Goal: Task Accomplishment & Management: Use online tool/utility

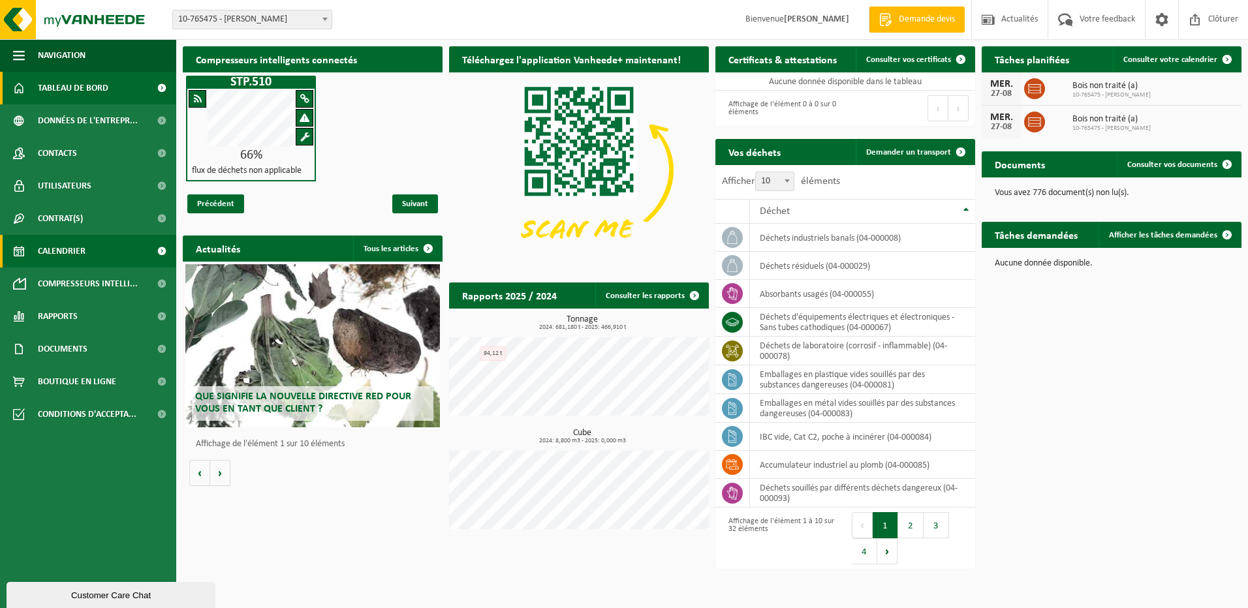
click at [63, 245] on span "Calendrier" at bounding box center [62, 251] width 48 height 33
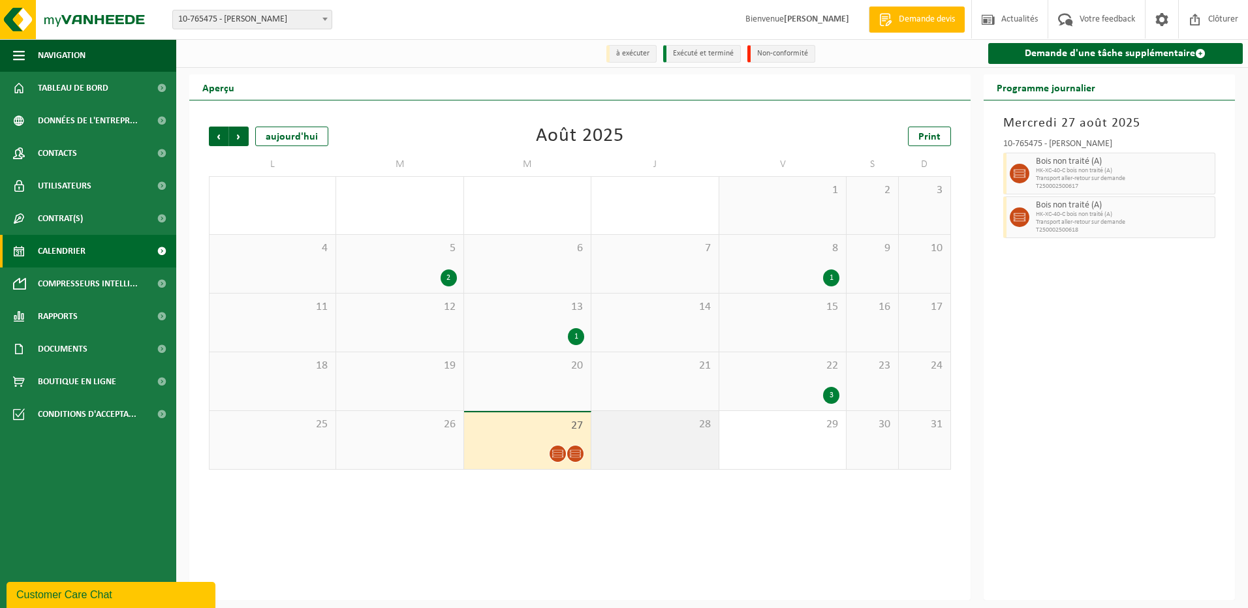
click at [623, 428] on span "28" at bounding box center [655, 425] width 114 height 14
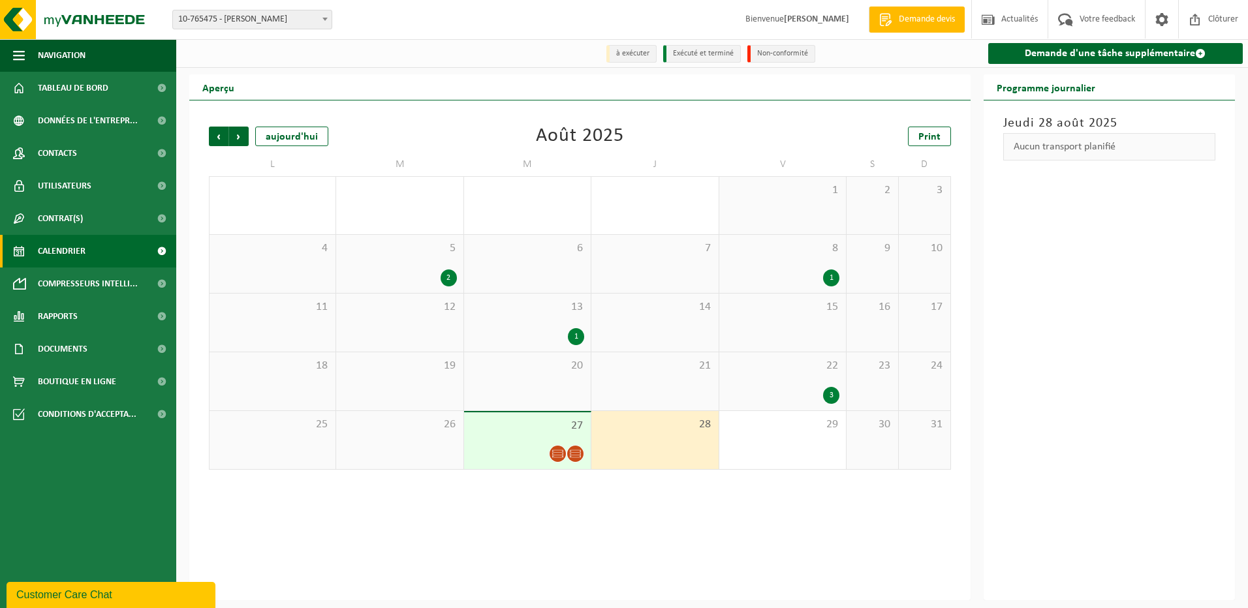
click at [623, 428] on span "28" at bounding box center [655, 425] width 114 height 14
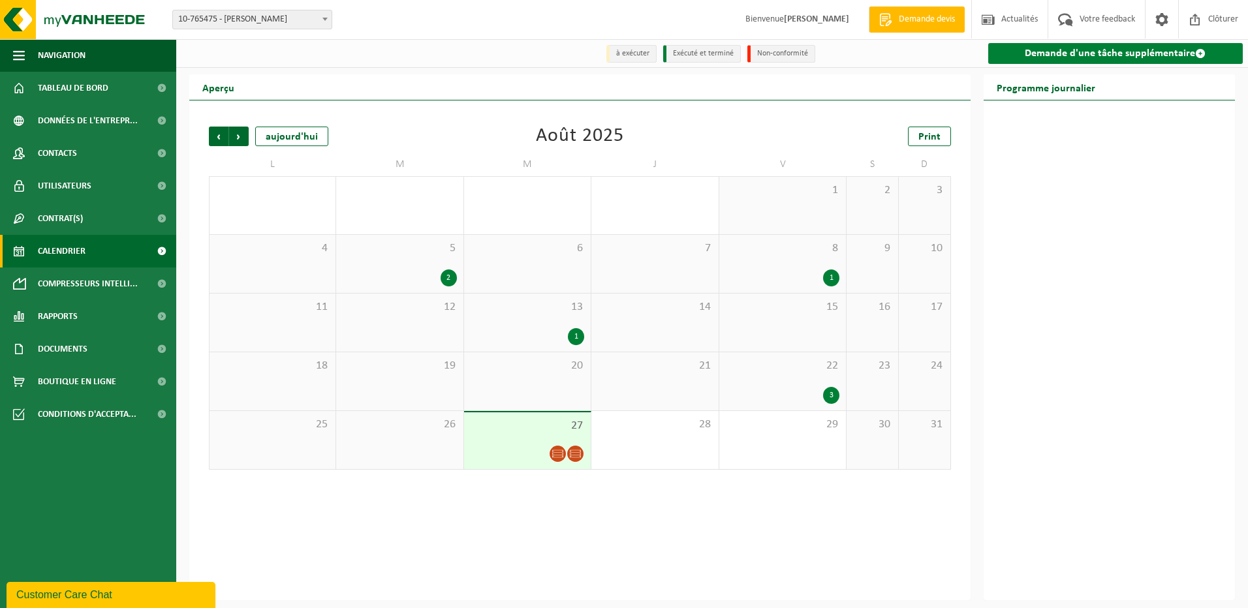
click at [1062, 52] on link "Demande d'une tâche supplémentaire" at bounding box center [1115, 53] width 255 height 21
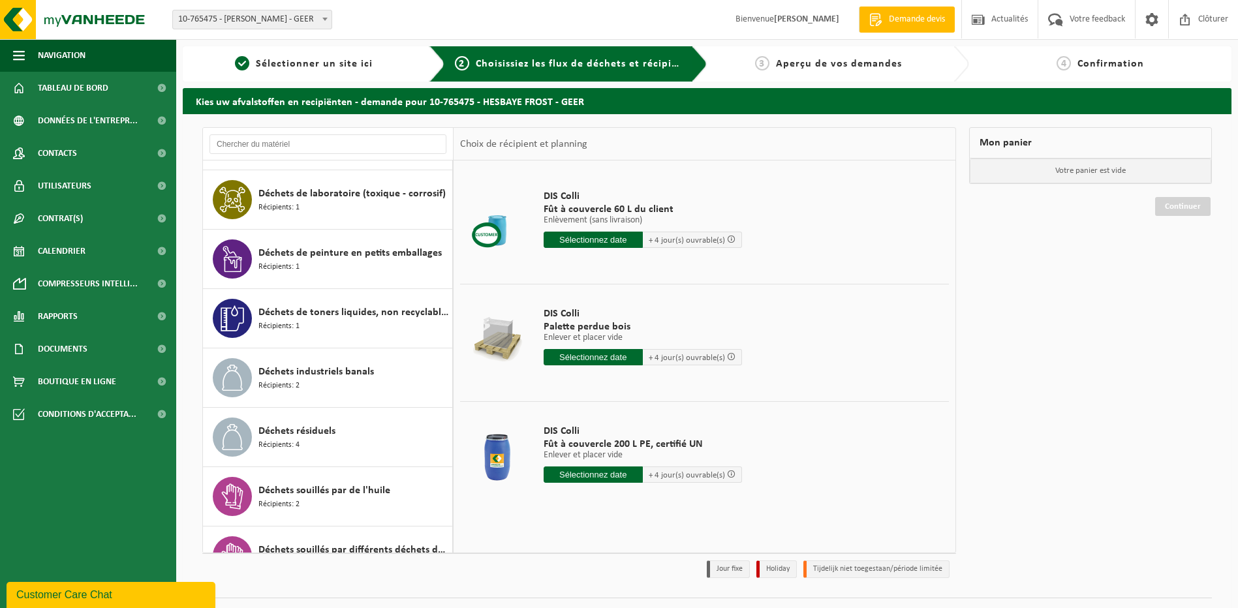
scroll to position [783, 0]
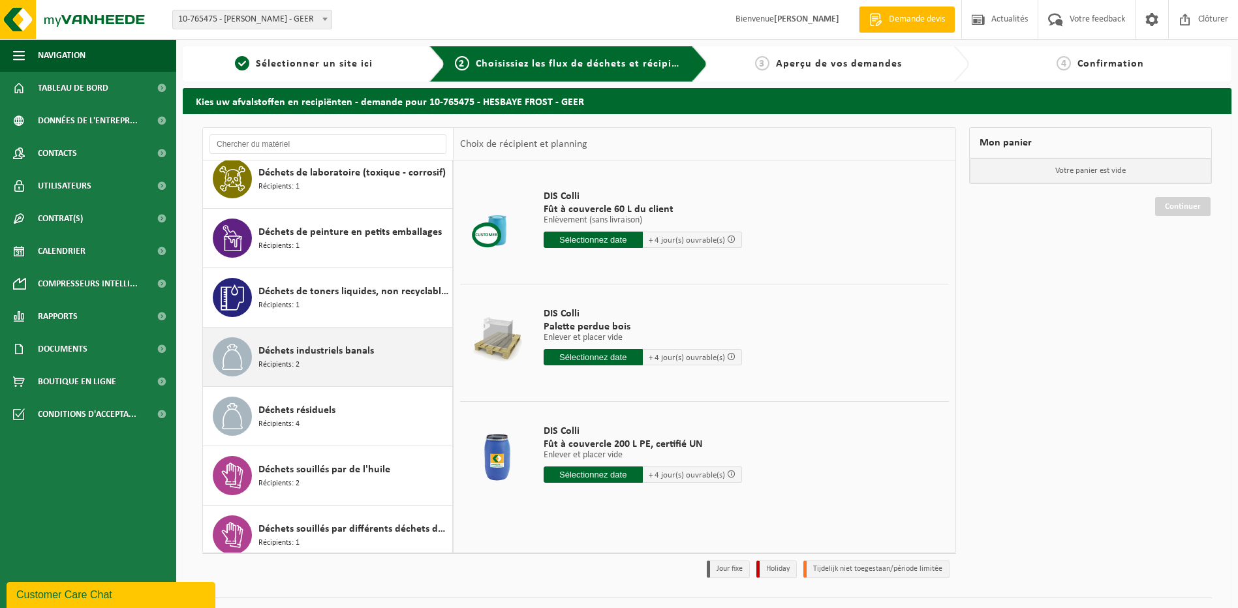
click at [324, 352] on span "Déchets industriels banals" at bounding box center [316, 351] width 116 height 16
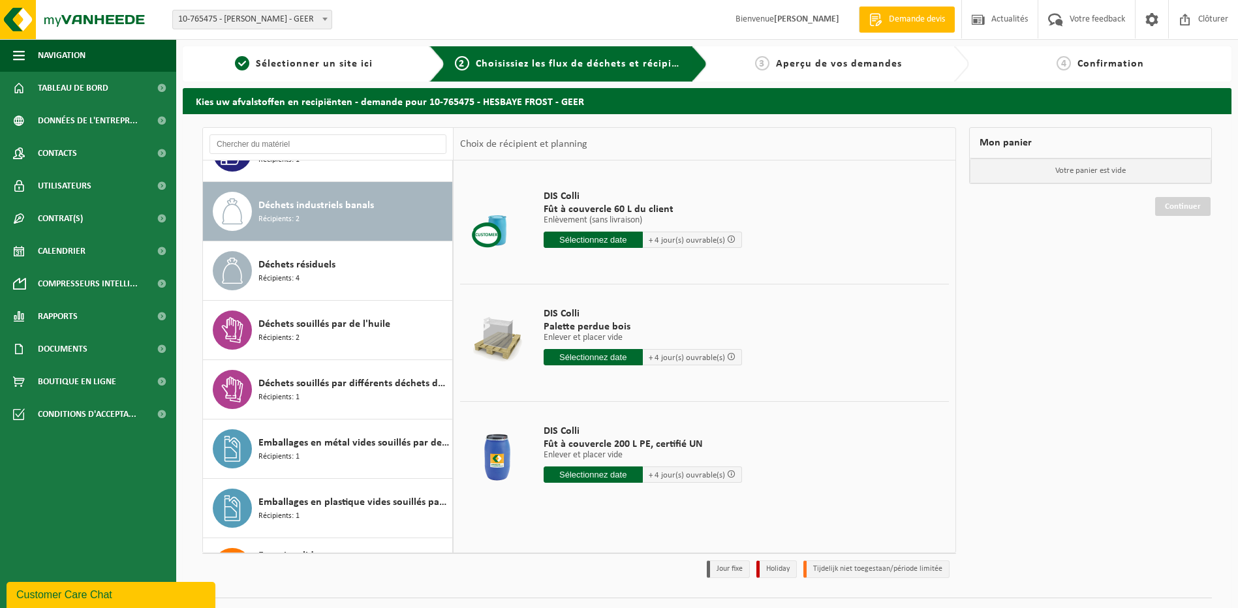
scroll to position [950, 0]
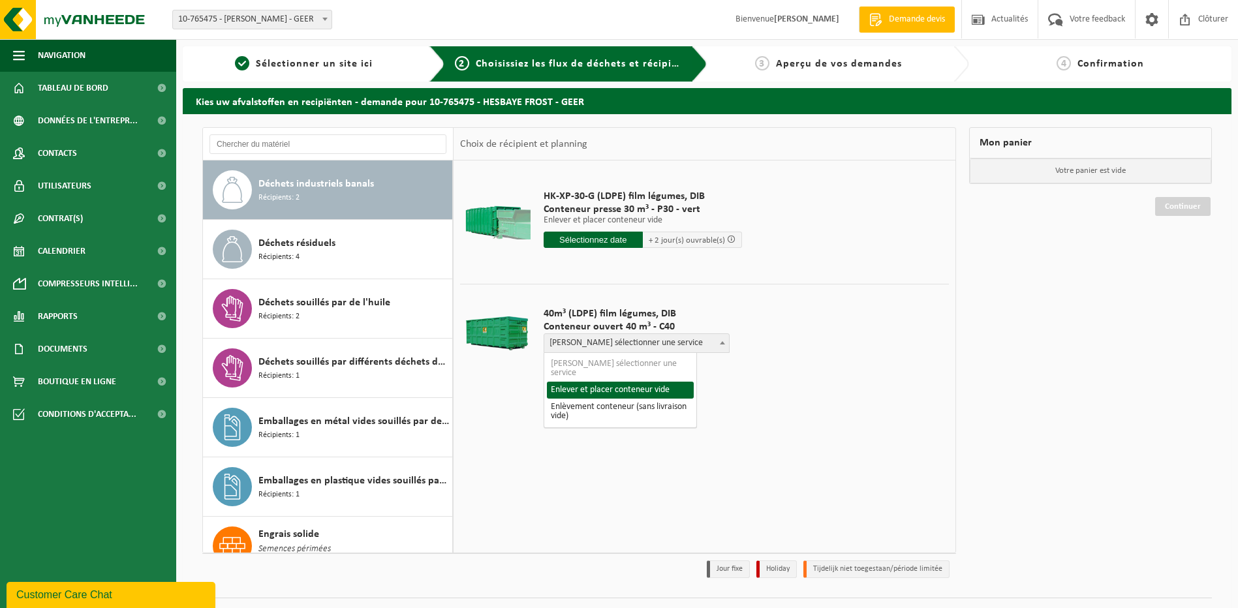
click at [629, 345] on span "Veuillez sélectionner une service" at bounding box center [636, 343] width 185 height 18
select select "P2PL-VEL-091149_HK-XC-40-GN-00_04-000008_46"
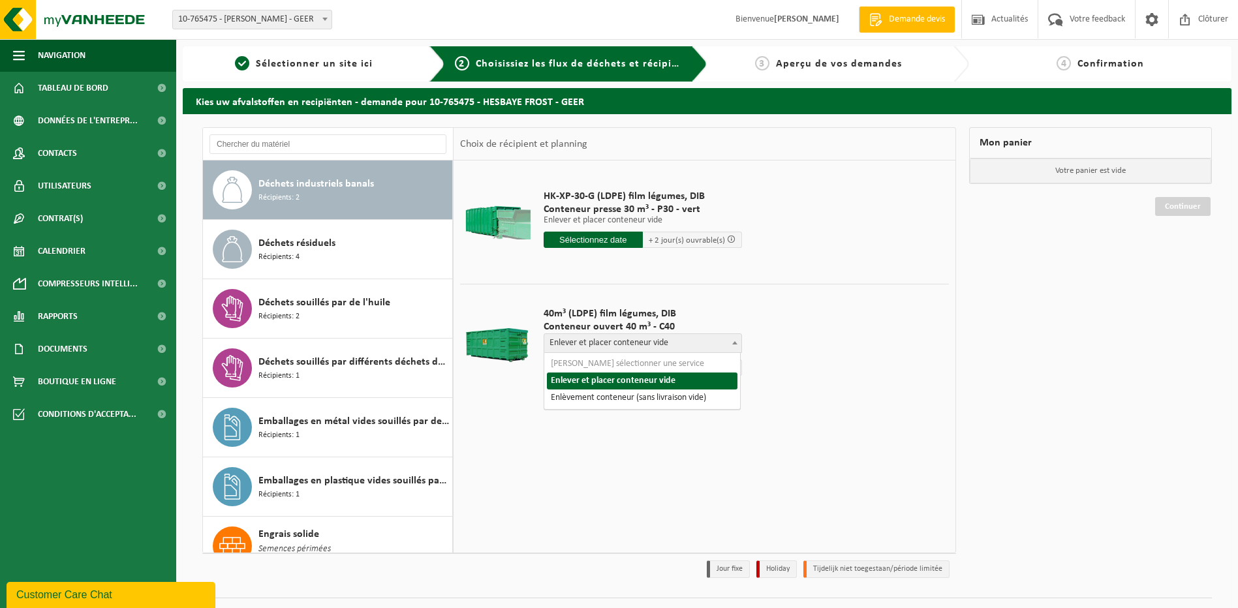
click at [734, 345] on span at bounding box center [734, 342] width 13 height 17
click at [591, 368] on input "text" at bounding box center [593, 368] width 99 height 16
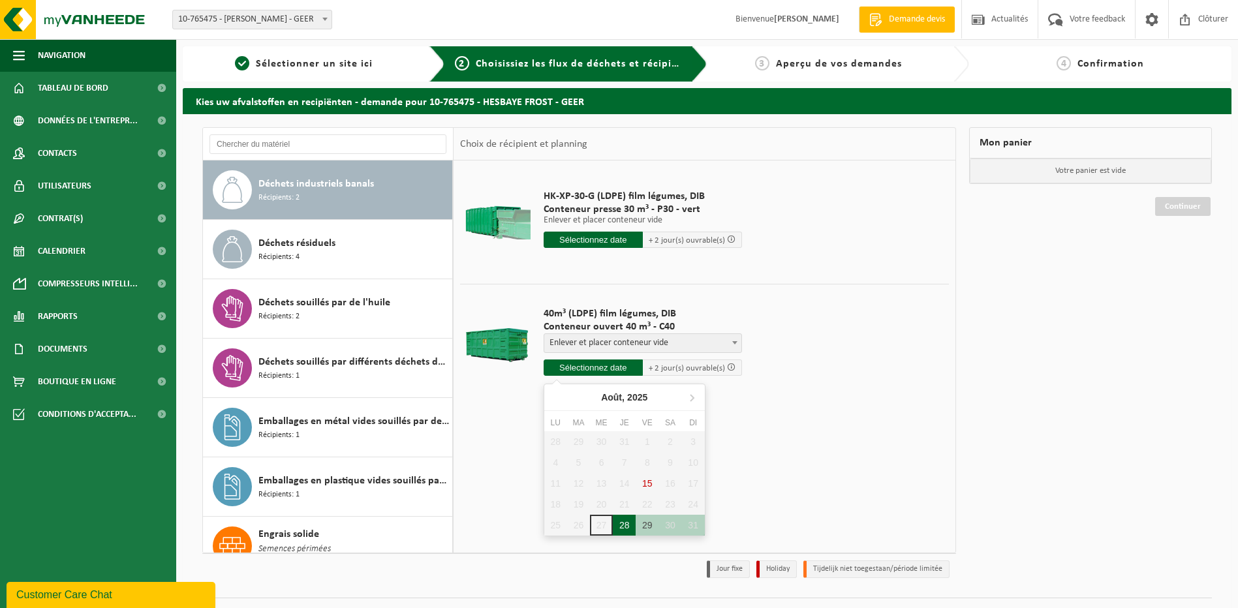
click at [622, 523] on div "28" at bounding box center [624, 525] width 23 height 21
type input "à partir de 2025-08-28"
type input "2025-08-28"
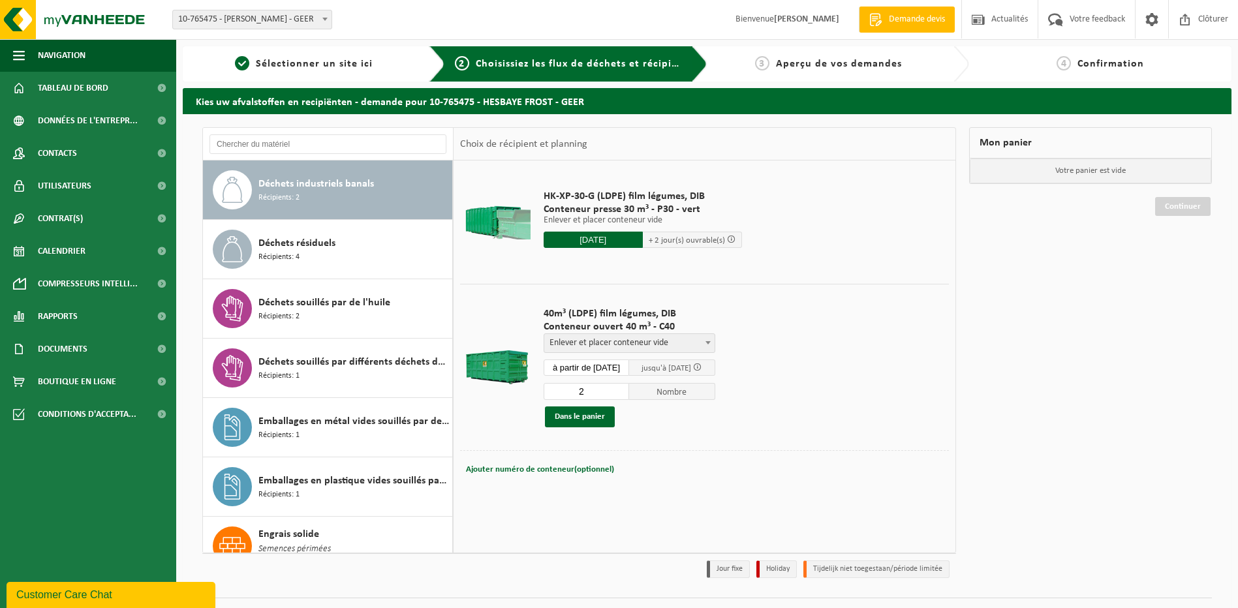
type input "2"
click at [630, 388] on input "2" at bounding box center [587, 391] width 86 height 17
click at [585, 417] on button "Dans le panier" at bounding box center [580, 417] width 70 height 21
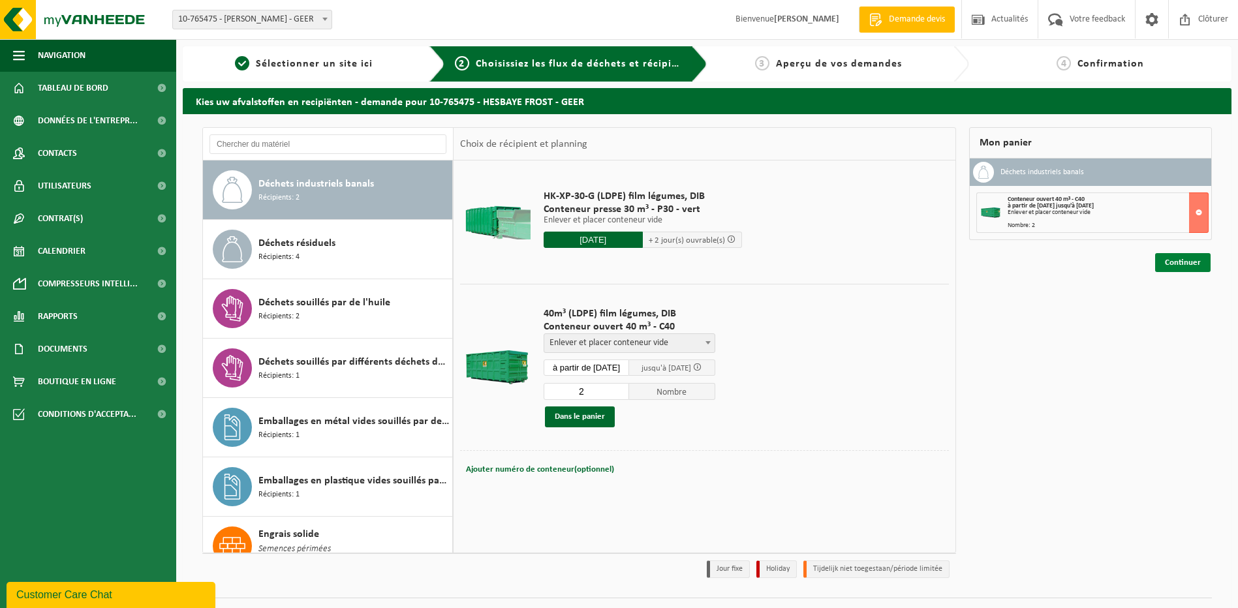
click at [1179, 258] on link "Continuer" at bounding box center [1182, 262] width 55 height 19
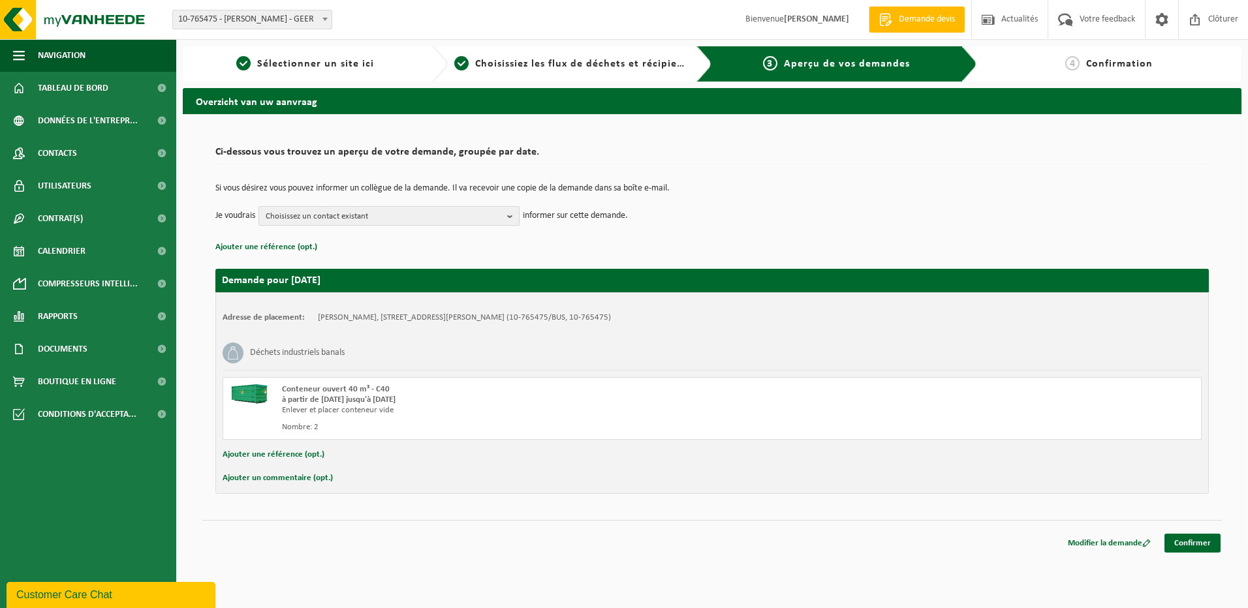
click at [508, 216] on b "button" at bounding box center [513, 216] width 12 height 18
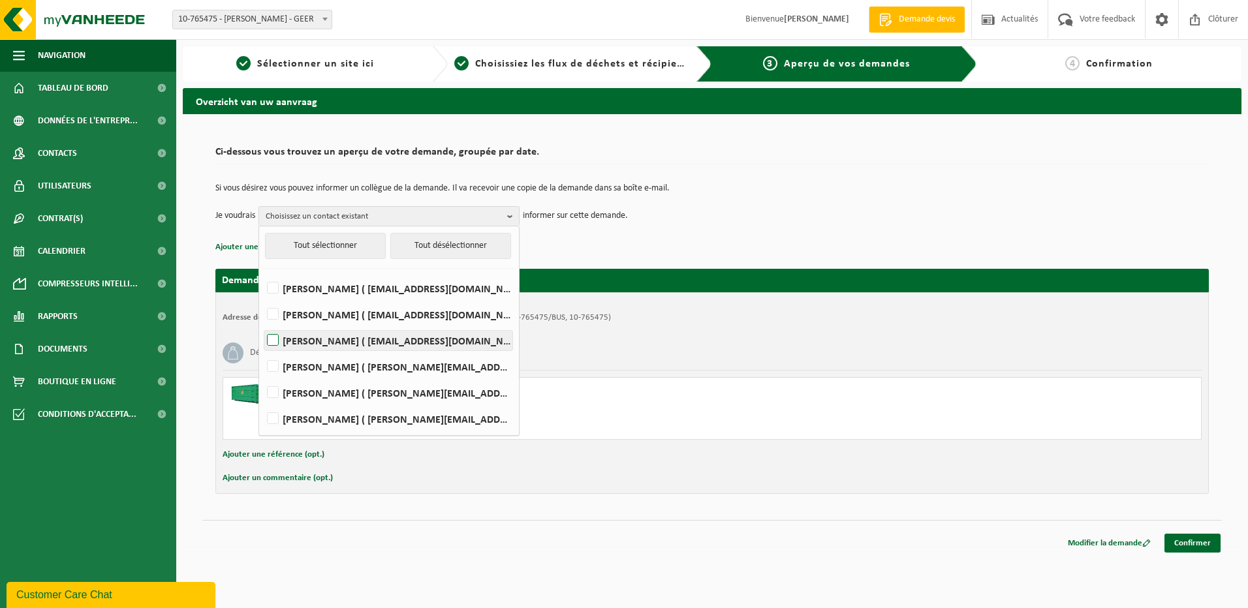
click at [274, 339] on label "SALVATOR COSTA ( salvator.costa@hesbayefrost.be )" at bounding box center [388, 341] width 248 height 20
click at [262, 324] on input "SALVATOR COSTA ( salvator.costa@hesbayefrost.be )" at bounding box center [262, 324] width 1 height 1
checkbox input "true"
click at [272, 371] on label "Jean Paul De Backer ( jean-paul.debacker@hesbayefrost.be )" at bounding box center [388, 367] width 248 height 20
click at [262, 351] on input "Jean Paul De Backer ( jean-paul.debacker@hesbayefrost.be )" at bounding box center [262, 350] width 1 height 1
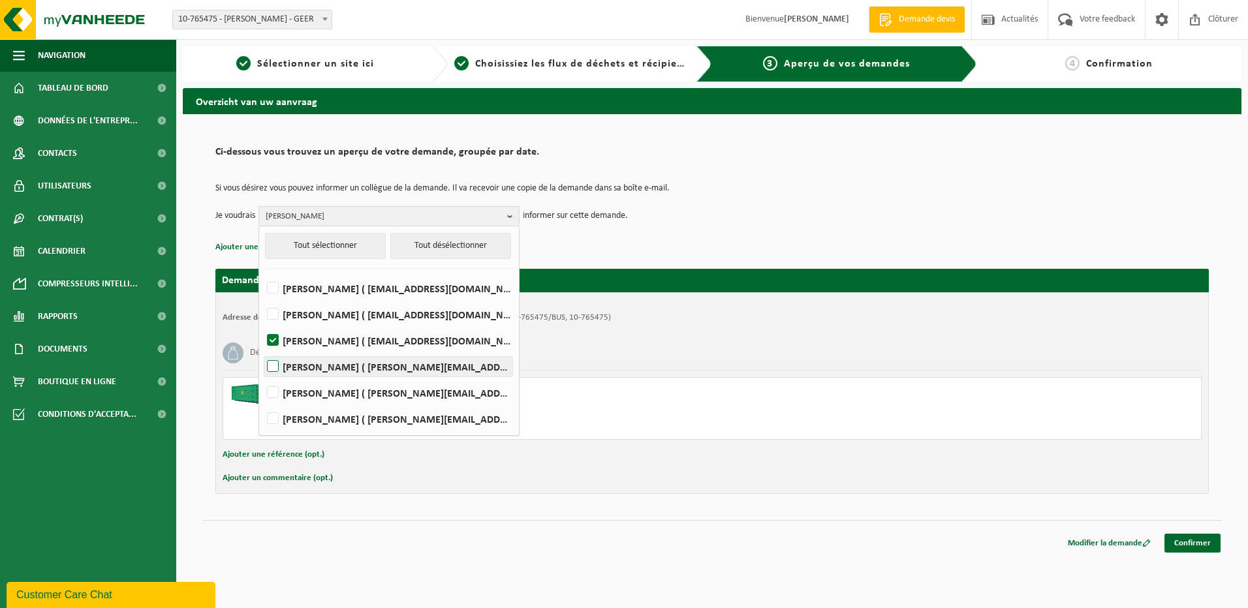
checkbox input "true"
click at [1196, 540] on link "Confirmer" at bounding box center [1192, 543] width 56 height 19
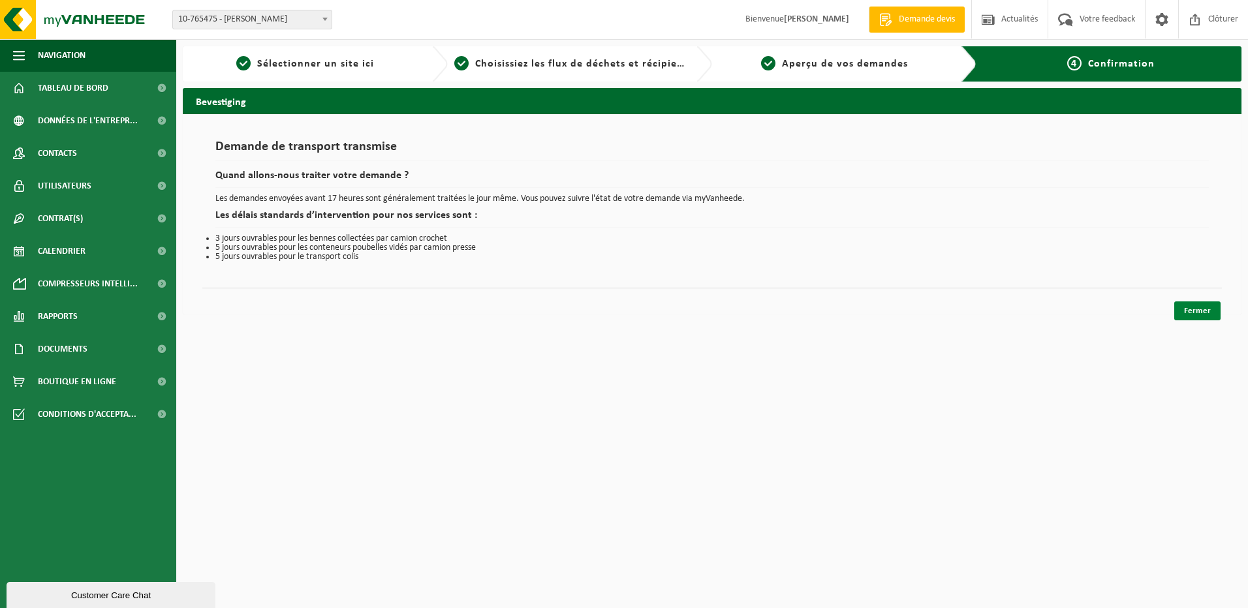
click at [1191, 313] on link "Fermer" at bounding box center [1197, 311] width 46 height 19
